Goal: Information Seeking & Learning: Learn about a topic

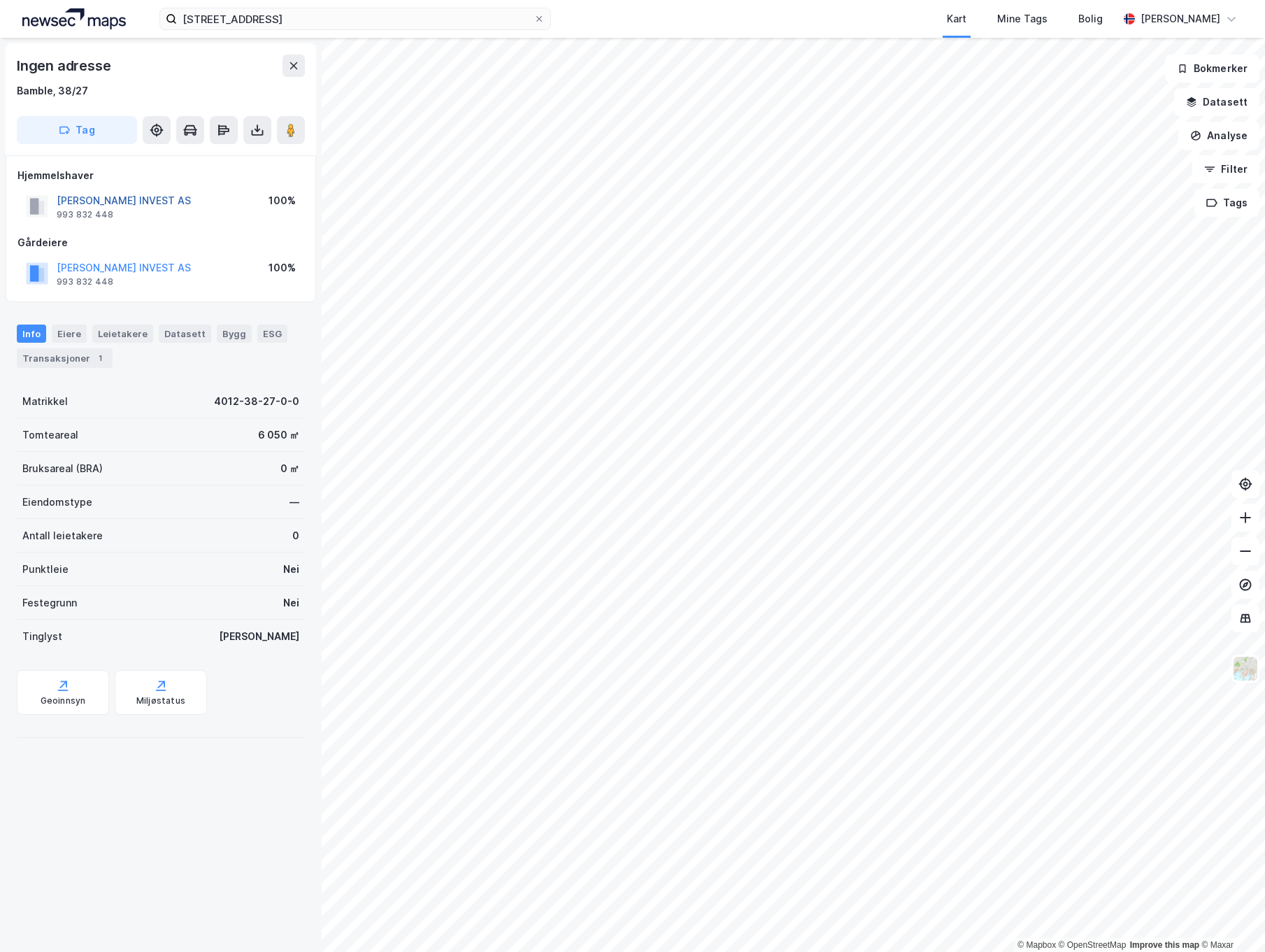
click at [0, 0] on button "[PERSON_NAME] INVEST AS" at bounding box center [0, 0] width 0 height 0
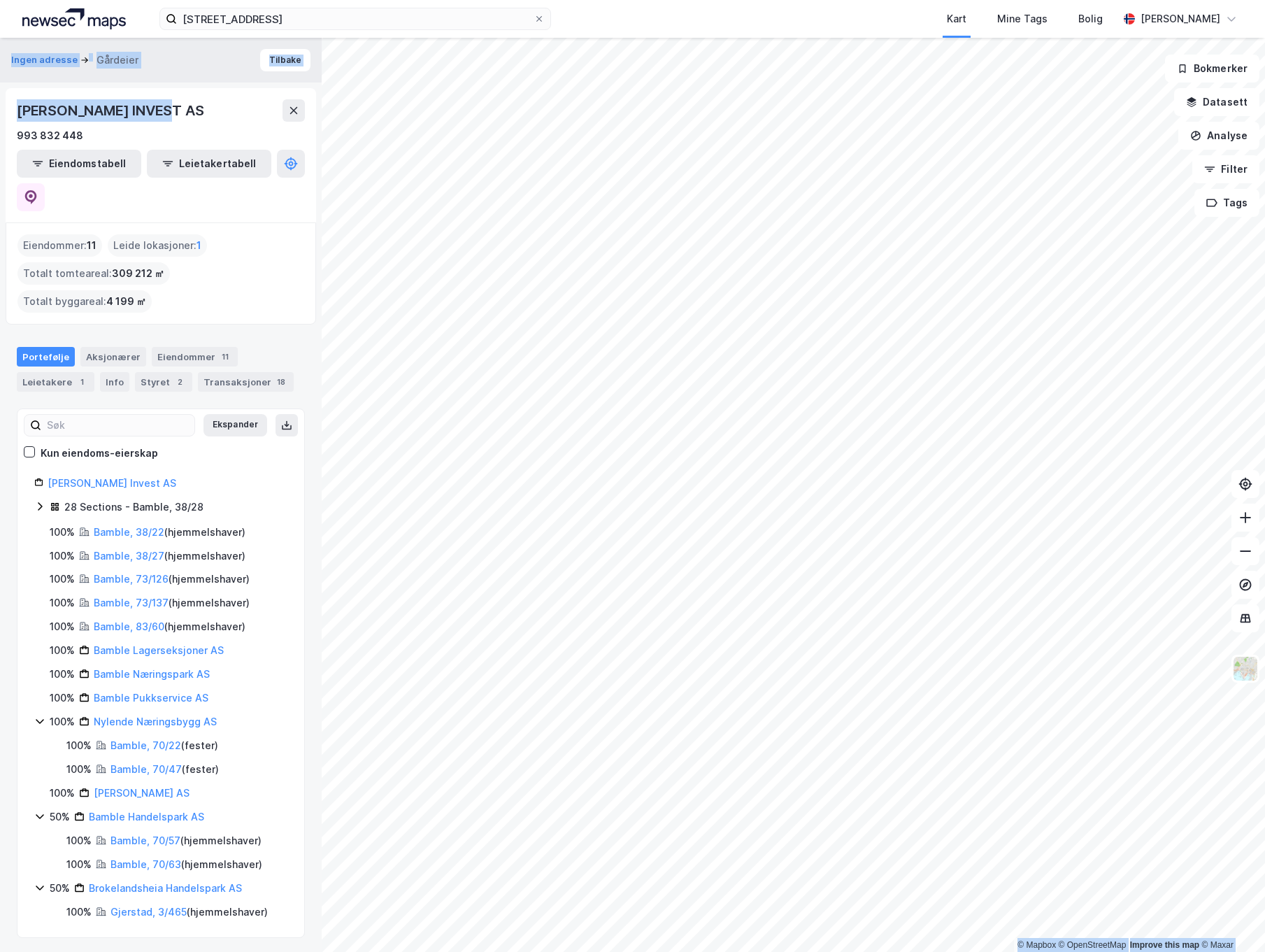
drag, startPoint x: 173, startPoint y: 111, endPoint x: -3, endPoint y: 107, distance: 176.0
click at [0, 107] on html "tangvallveien 323 Kart Mine Tags [PERSON_NAME] [PERSON_NAME] © Mapbox © OpenStr…" at bounding box center [632, 476] width 1265 height 952
copy div "© Mapbox © OpenStreetMap Improve this map © Maxar Ingen adresse Gårdeier [PERSO…"
click at [110, 477] on link "[PERSON_NAME] Invest AS" at bounding box center [111, 483] width 129 height 12
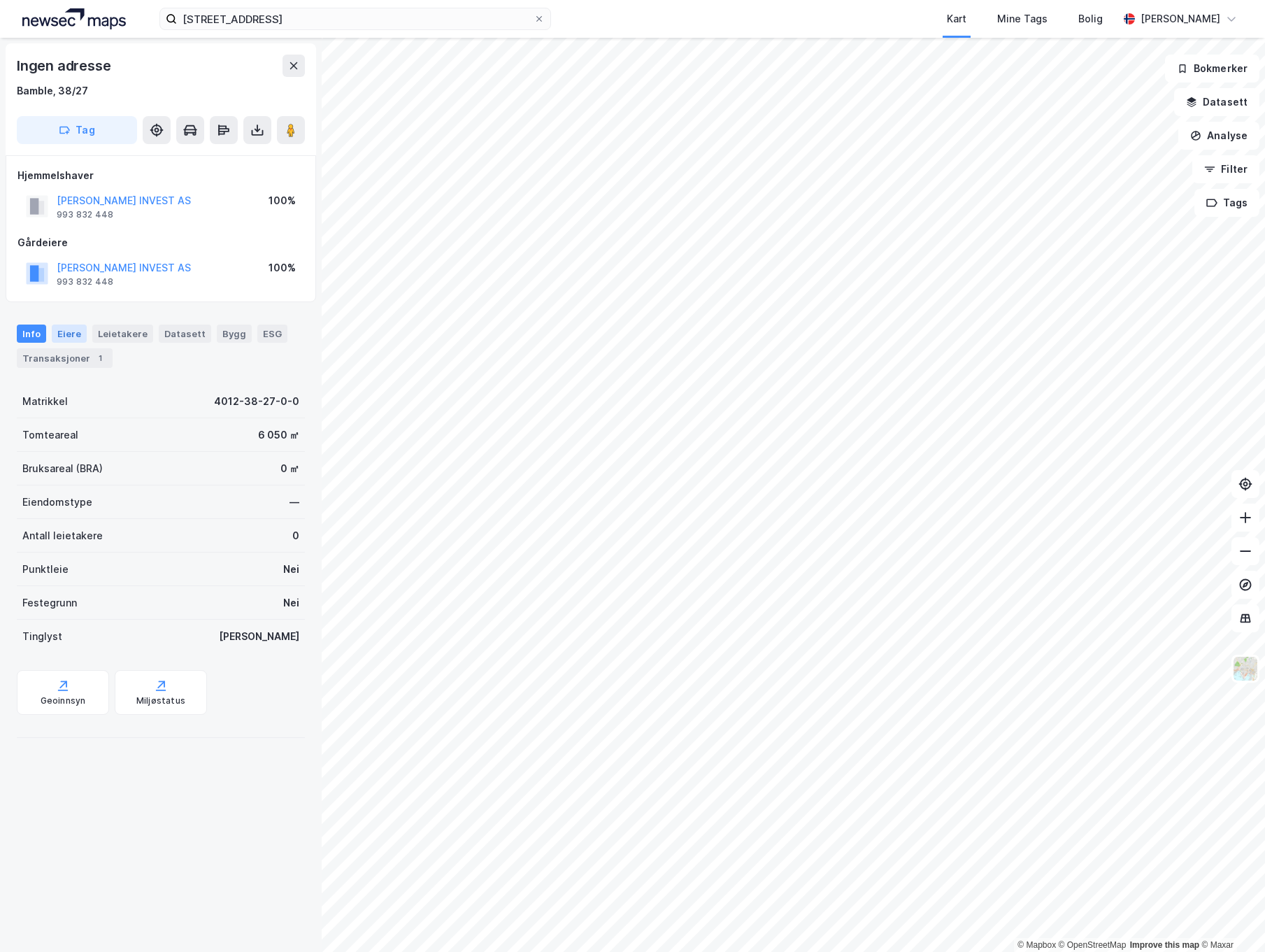
click at [68, 330] on div "Eiere" at bounding box center [70, 334] width 35 height 19
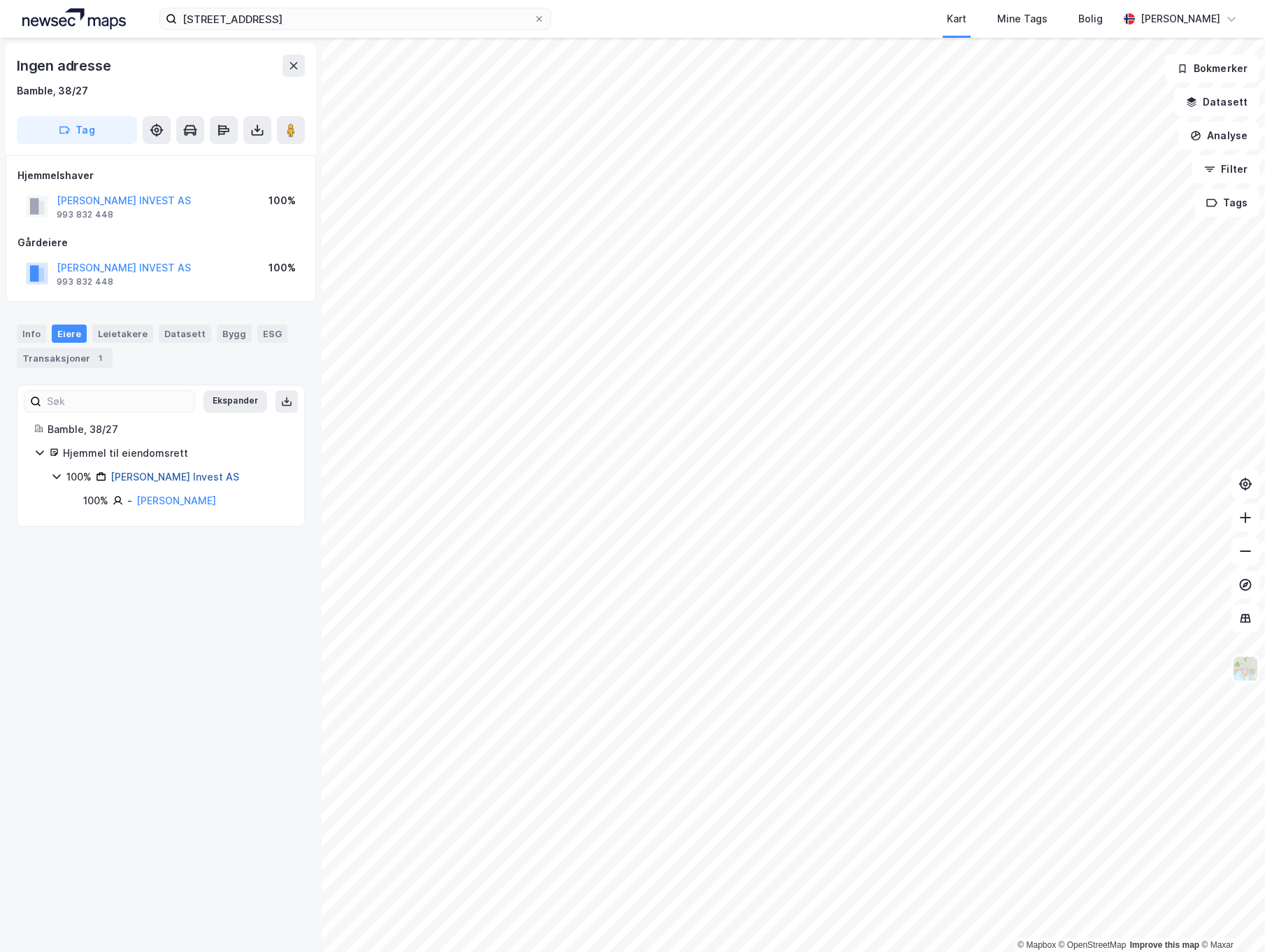
click at [161, 471] on link "[PERSON_NAME] Invest AS" at bounding box center [175, 477] width 129 height 12
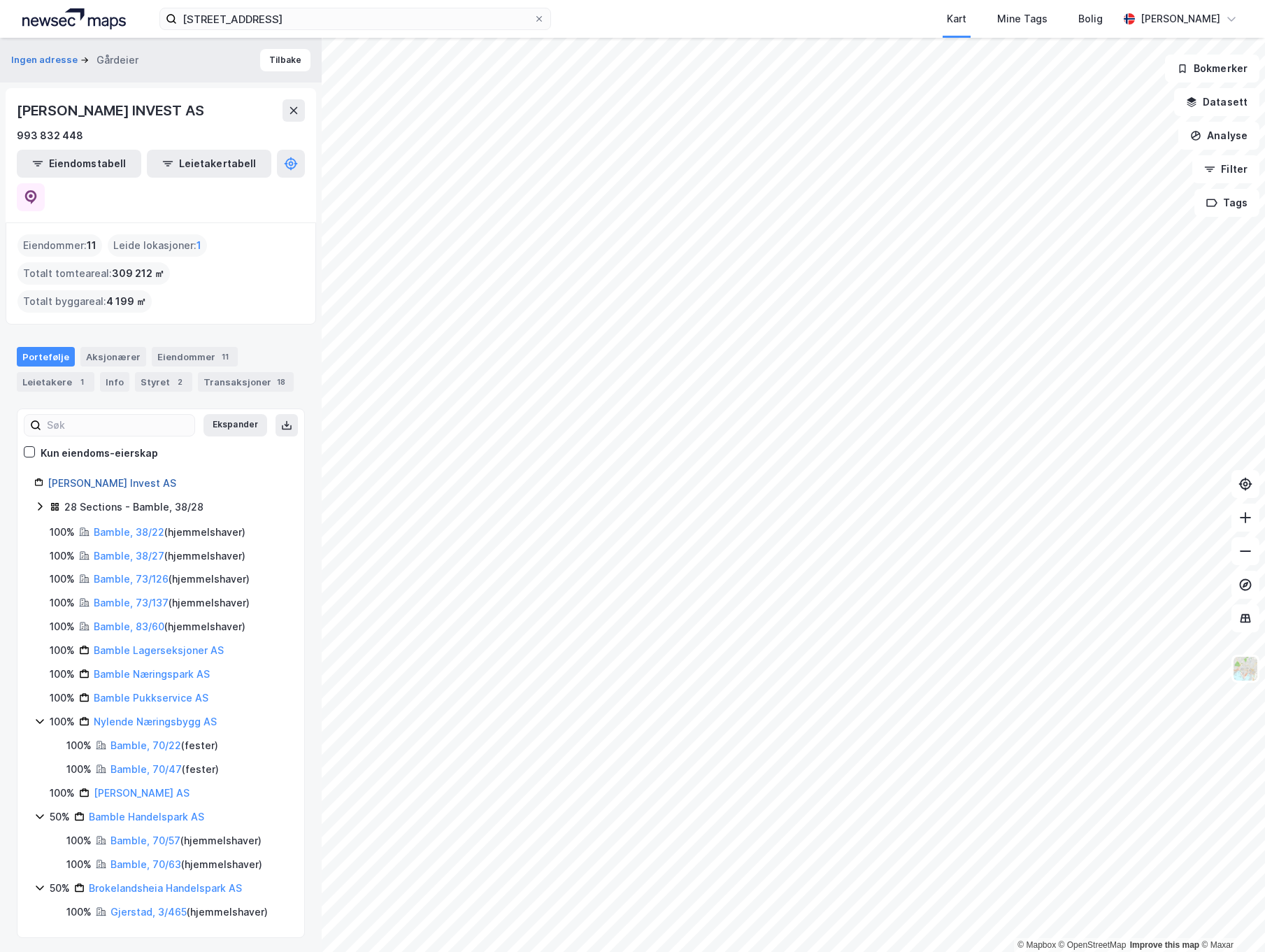
click at [107, 477] on link "[PERSON_NAME] Invest AS" at bounding box center [111, 483] width 129 height 12
click at [115, 550] on link "Bamble, 38/27" at bounding box center [130, 555] width 71 height 12
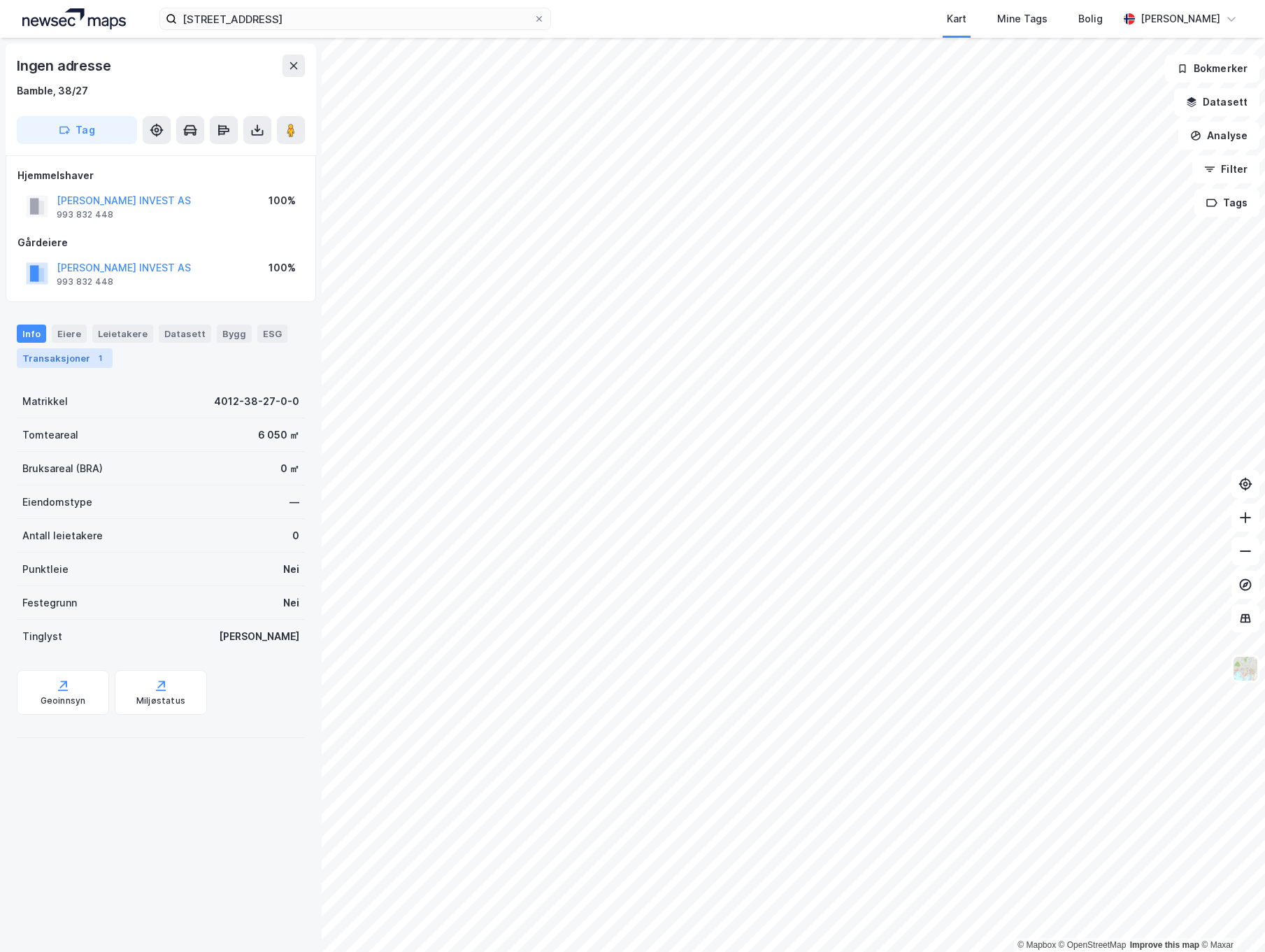
click at [69, 353] on div "Transaksjoner 1" at bounding box center [65, 358] width 96 height 20
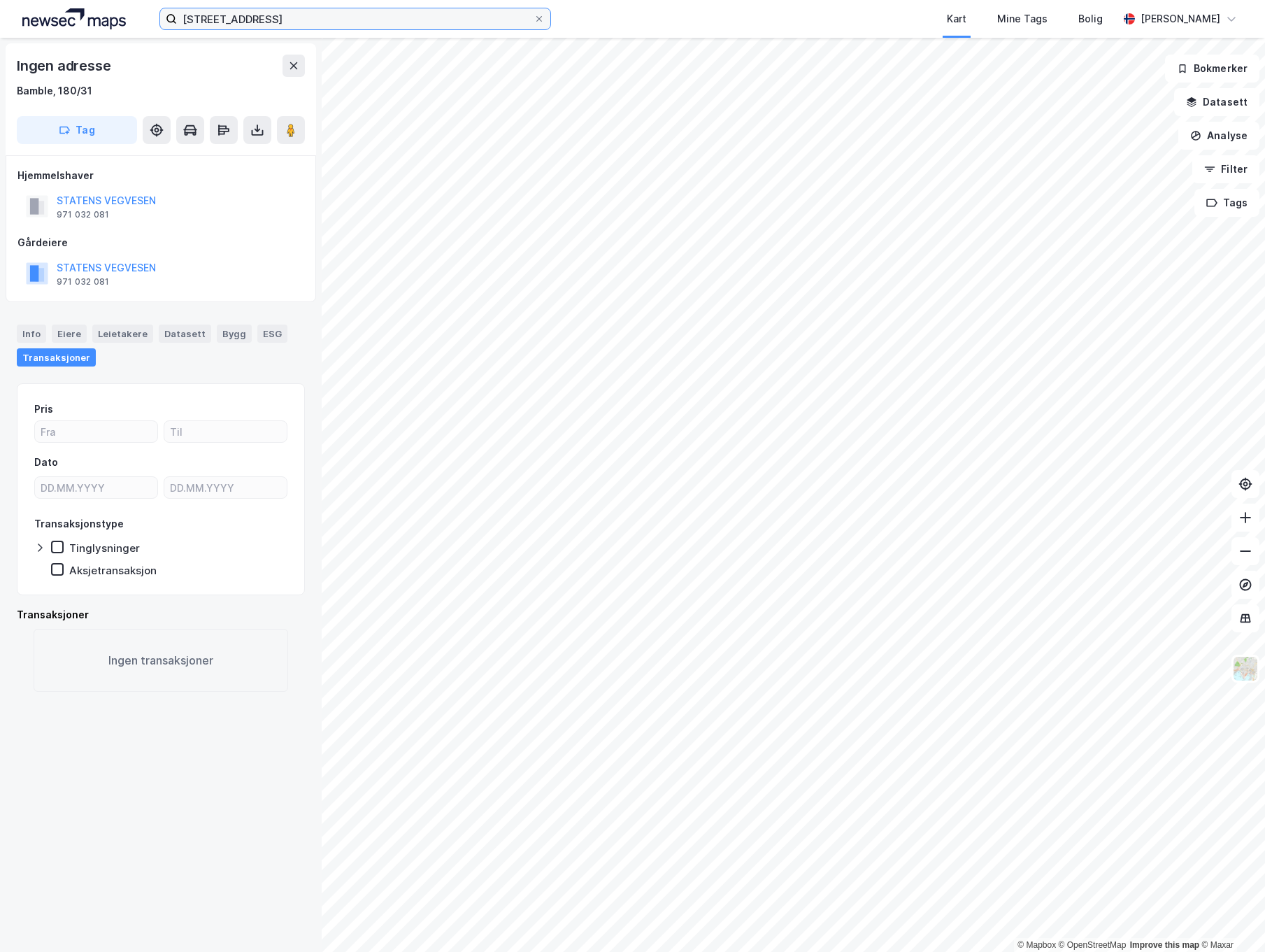
click at [243, 24] on input "[STREET_ADDRESS]" at bounding box center [355, 19] width 357 height 21
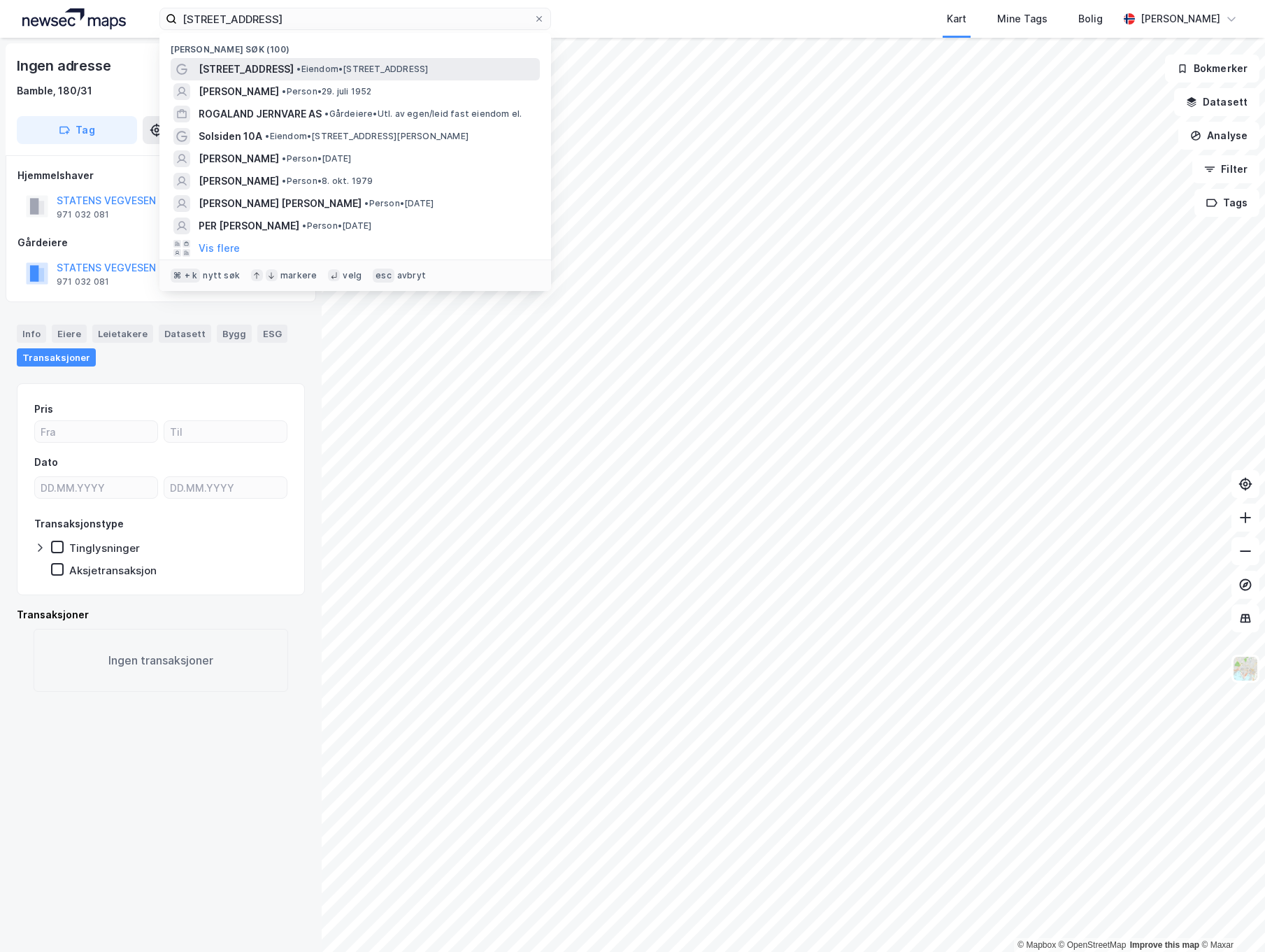
click at [274, 67] on span "[STREET_ADDRESS]" at bounding box center [245, 69] width 95 height 17
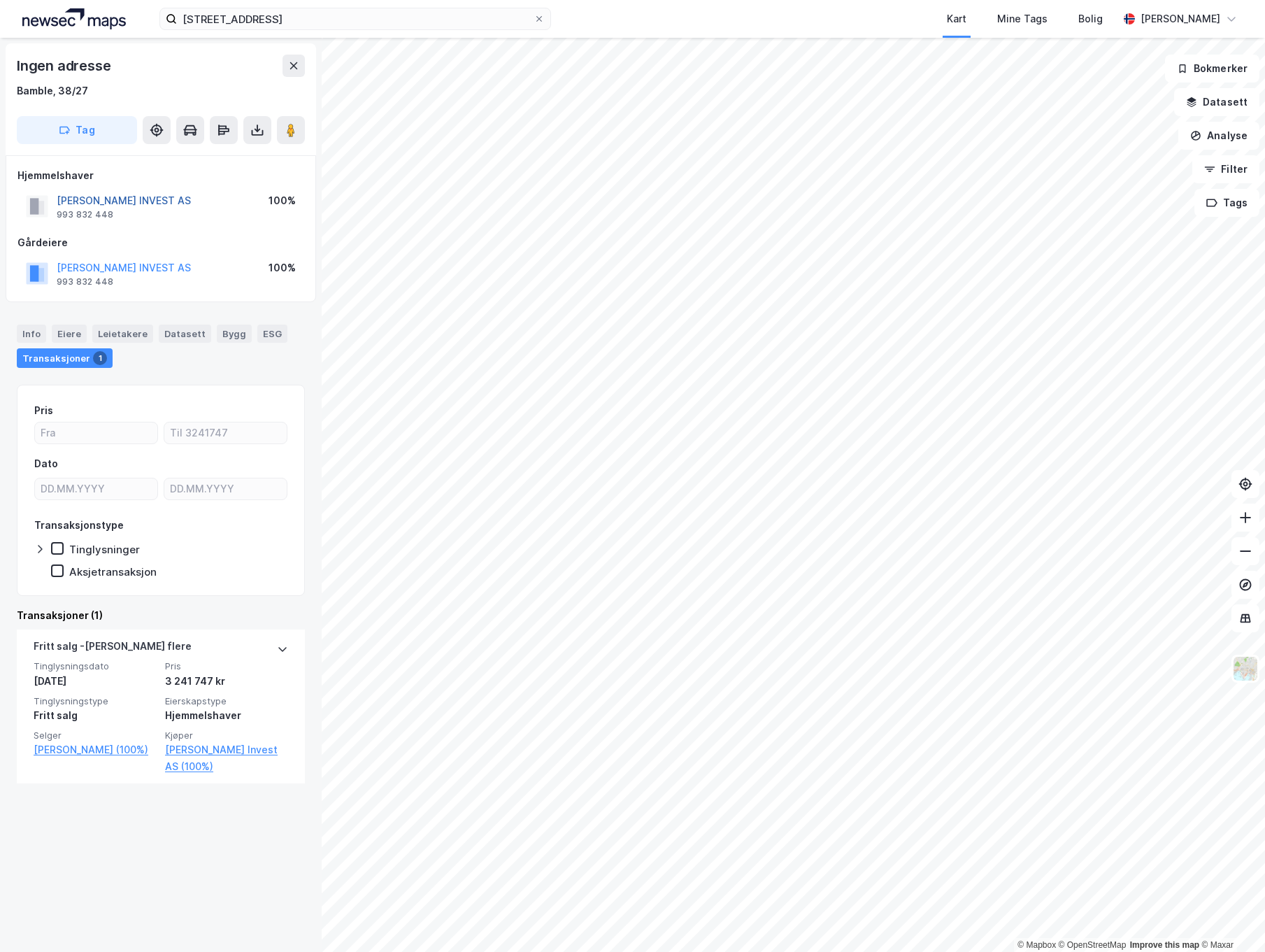
click at [0, 0] on button "[PERSON_NAME] INVEST AS" at bounding box center [0, 0] width 0 height 0
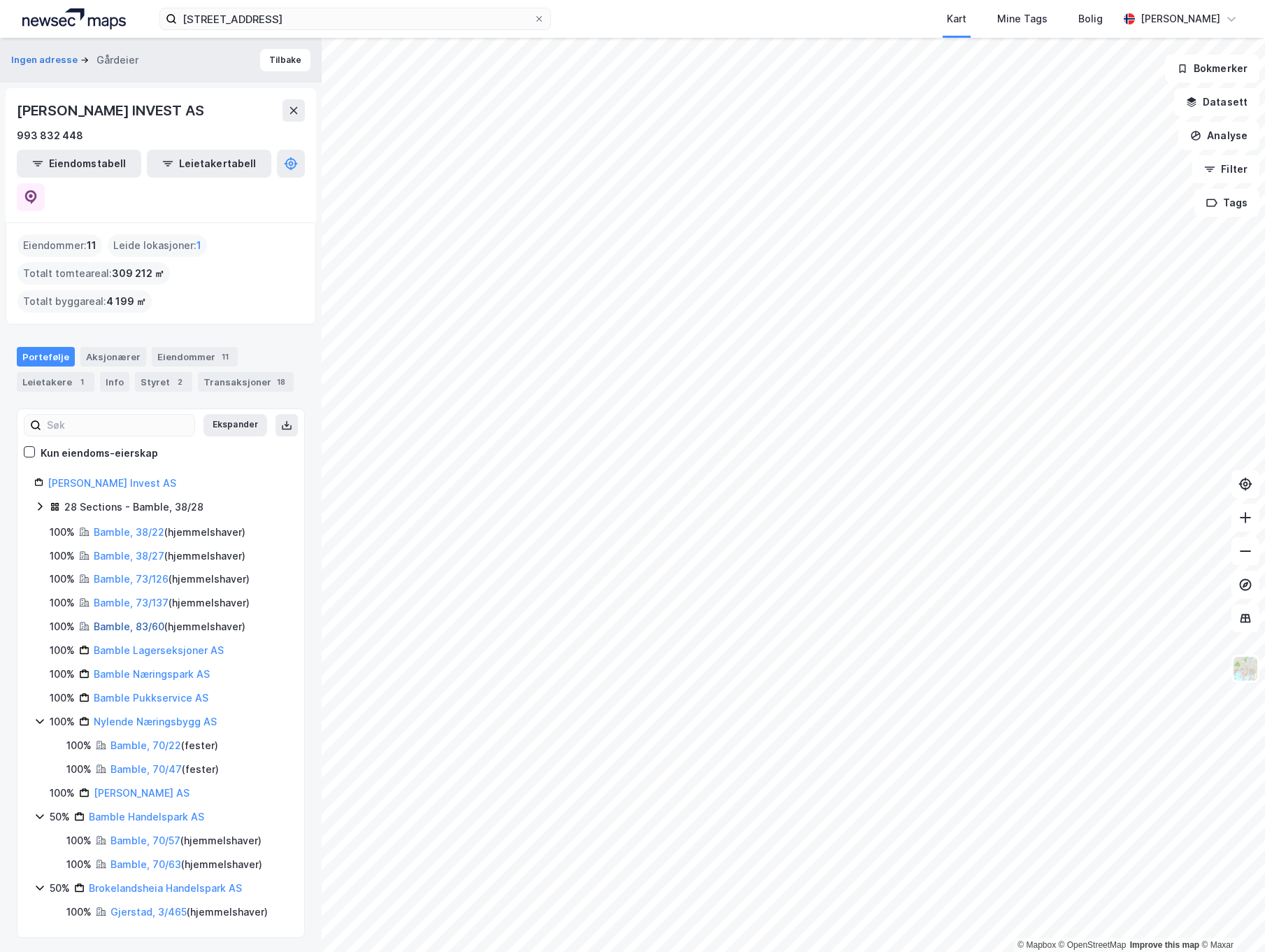
click at [120, 620] on link "Bamble, 83/60" at bounding box center [130, 626] width 71 height 12
